Goal: Navigation & Orientation: Go to known website

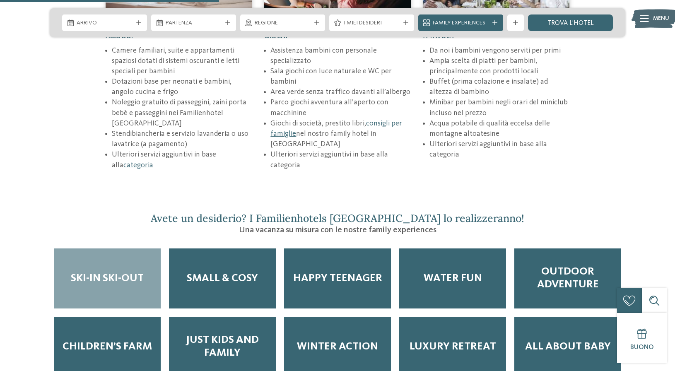
scroll to position [1284, 0]
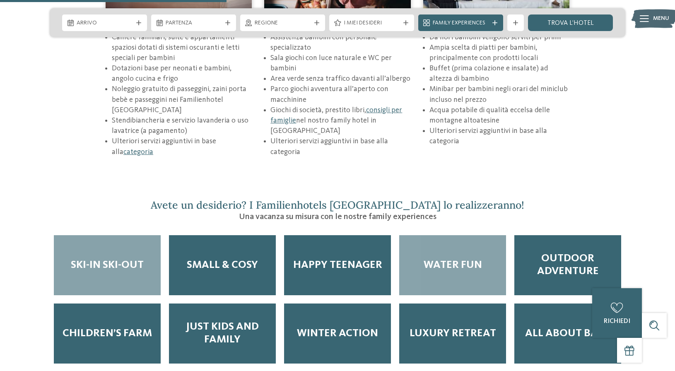
click at [469, 259] on span "Water Fun" at bounding box center [453, 265] width 58 height 13
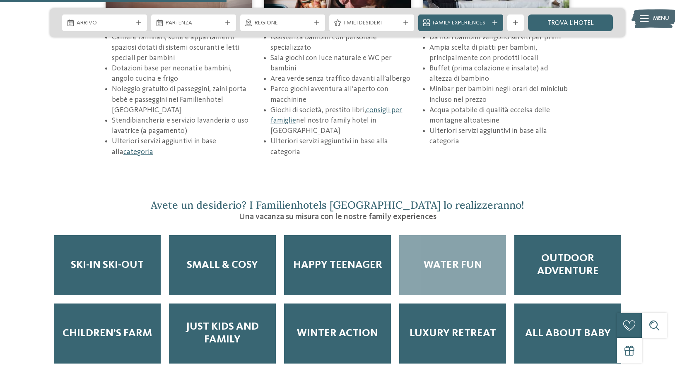
click at [459, 259] on span "Water Fun" at bounding box center [453, 265] width 58 height 13
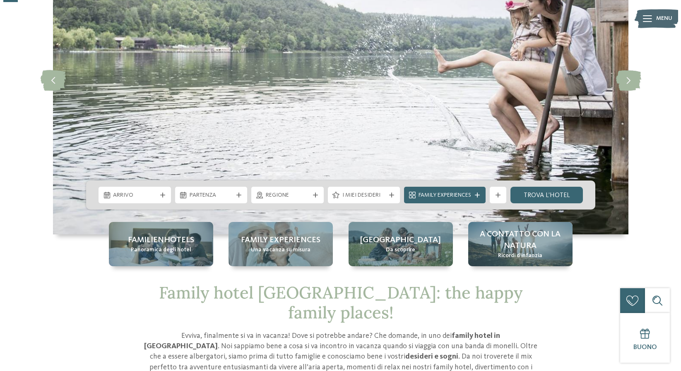
scroll to position [83, 0]
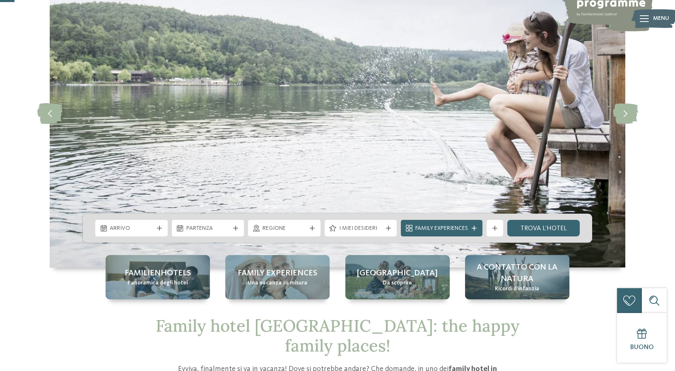
click at [659, 19] on span "Menu" at bounding box center [661, 18] width 16 height 8
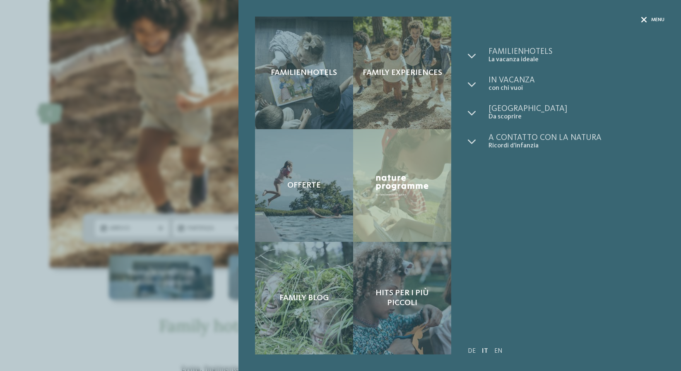
click at [657, 19] on span "Menu" at bounding box center [658, 20] width 13 height 7
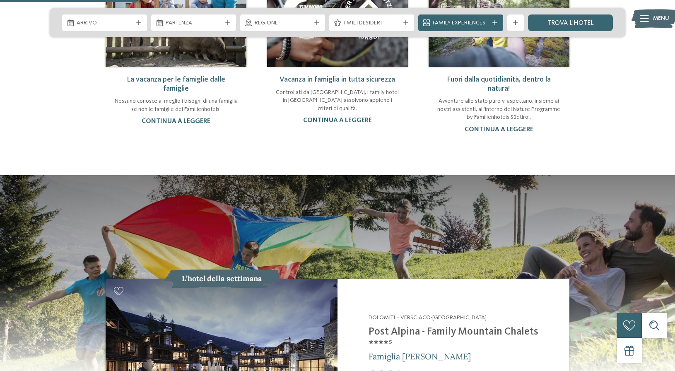
scroll to position [787, 0]
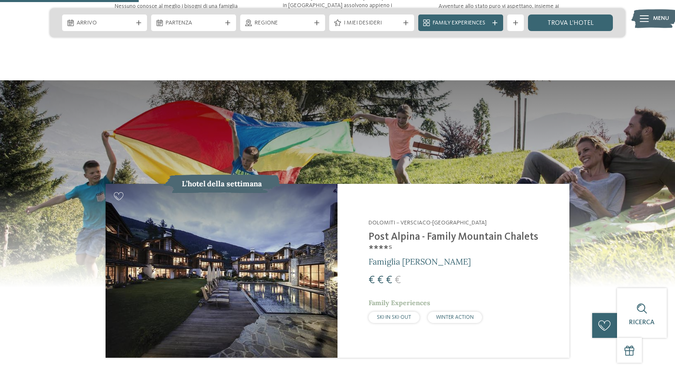
click at [396, 231] on h2 "Post Alpina - Family Mountain Chalets ****ˢ" at bounding box center [464, 243] width 191 height 25
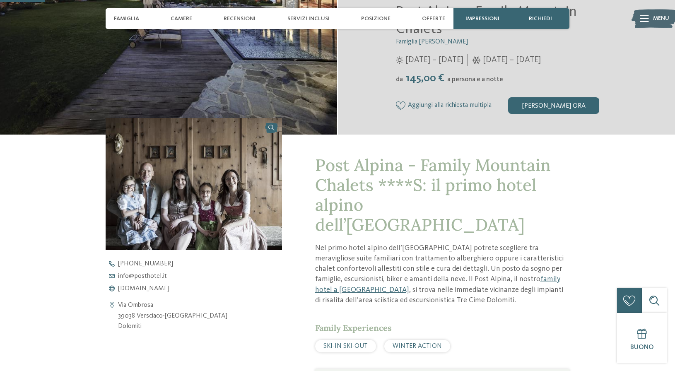
scroll to position [207, 0]
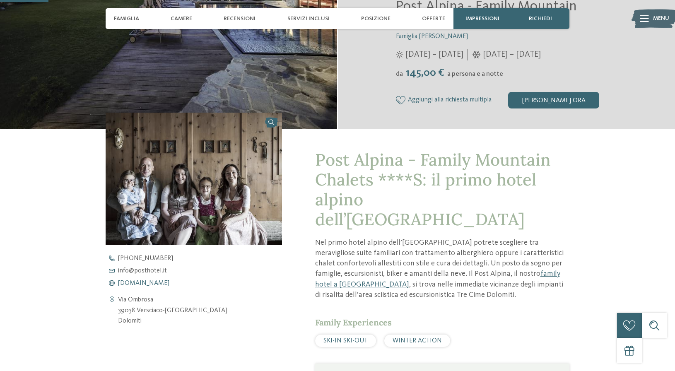
click at [153, 284] on span "www.postalpina.it" at bounding box center [143, 283] width 51 height 7
